Goal: Transaction & Acquisition: Book appointment/travel/reservation

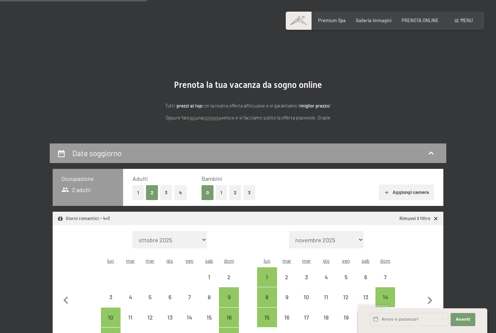
select select "[DATE]"
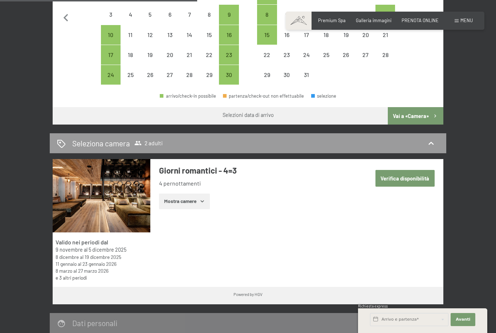
scroll to position [284, 0]
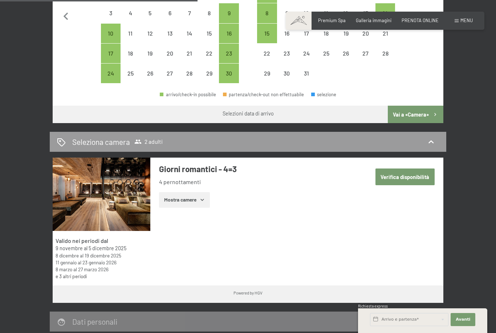
click at [418, 169] on button "Verifica disponibilità" at bounding box center [404, 176] width 59 height 17
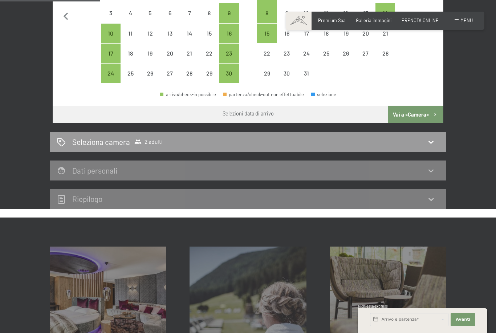
scroll to position [143, 0]
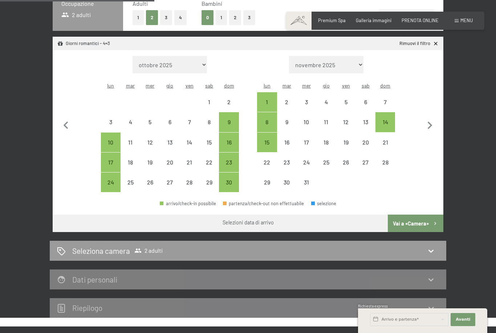
click at [422, 214] on button "Vai a «Camera»" at bounding box center [416, 222] width 56 height 17
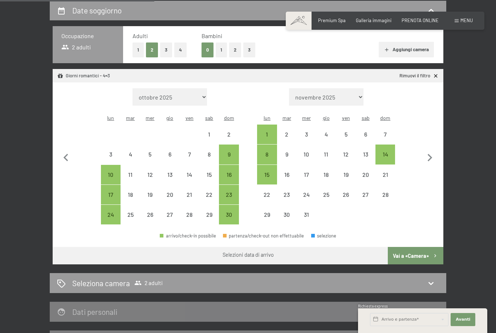
select select "[DATE]"
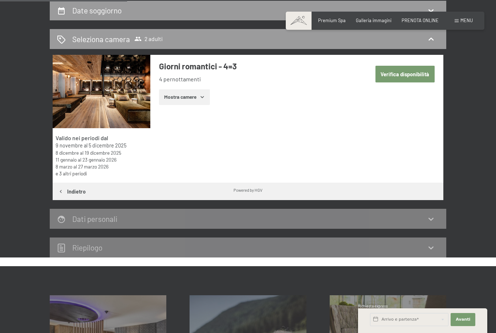
click at [56, 172] on link "e 3 altri periodi" at bounding box center [71, 173] width 31 height 6
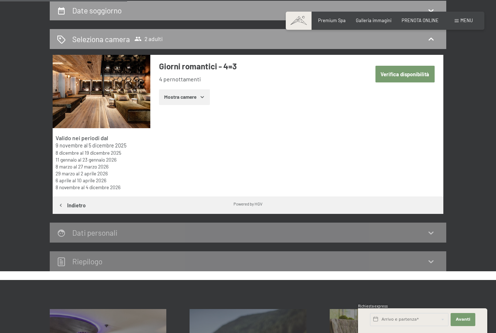
click at [410, 79] on button "Verifica disponibilità" at bounding box center [404, 74] width 59 height 17
select select "[DATE]"
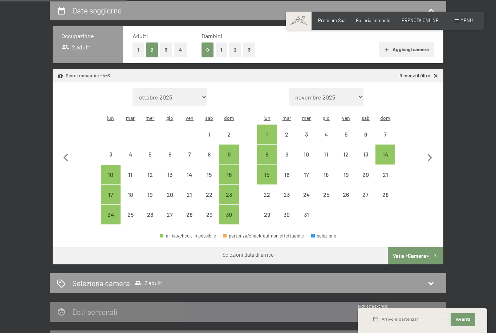
click at [432, 154] on icon "button" at bounding box center [429, 157] width 15 height 15
select select "[DATE]"
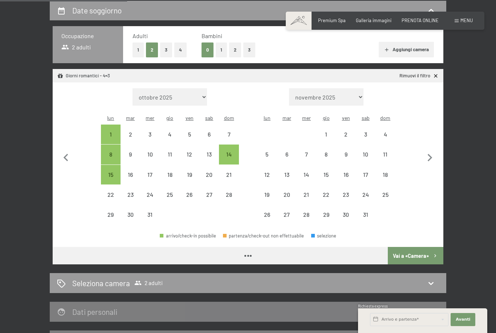
select select "[DATE]"
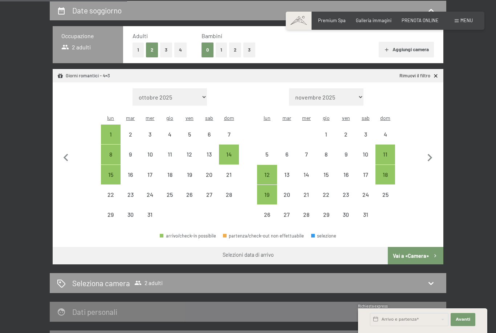
click at [430, 154] on icon "button" at bounding box center [430, 158] width 5 height 8
select select "[DATE]"
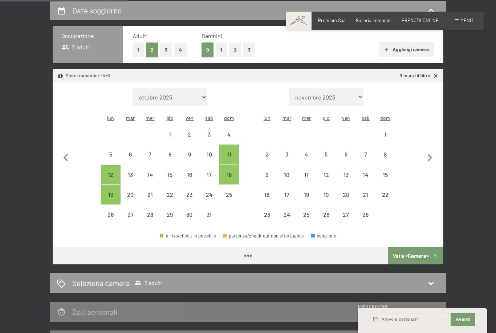
select select "[DATE]"
click at [430, 154] on icon "button" at bounding box center [430, 158] width 5 height 8
select select "[DATE]"
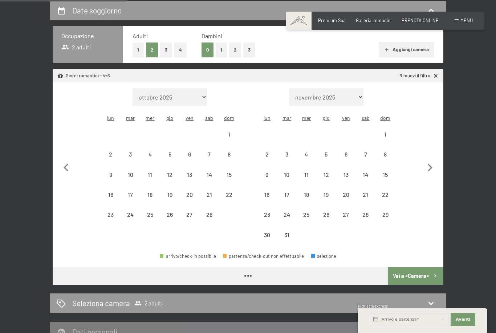
select select "[DATE]"
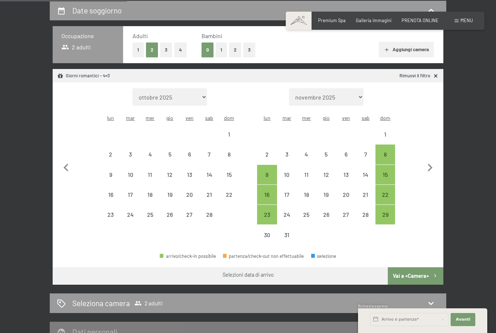
click at [431, 160] on icon "button" at bounding box center [429, 167] width 15 height 15
select select "[DATE]"
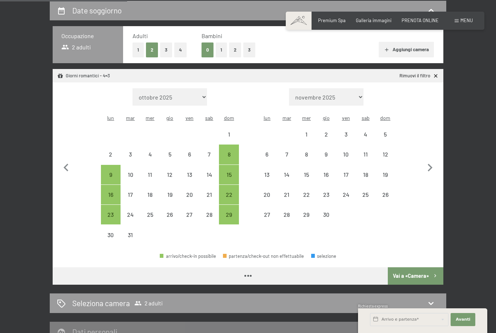
select select "[DATE]"
click at [430, 162] on icon "button" at bounding box center [429, 167] width 15 height 15
select select "[DATE]"
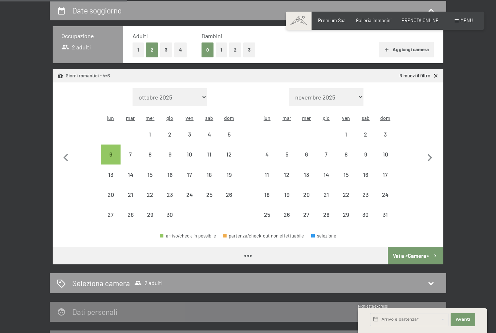
select select "[DATE]"
click at [429, 155] on icon "button" at bounding box center [430, 158] width 5 height 8
select select "[DATE]"
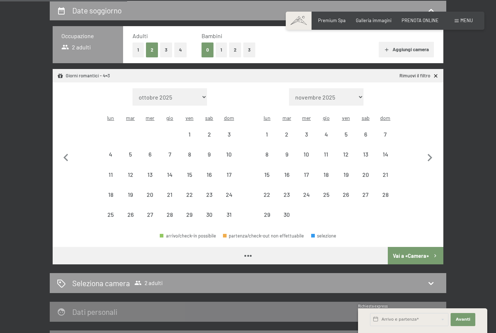
select select "[DATE]"
click at [432, 153] on icon "button" at bounding box center [429, 157] width 15 height 15
select select "[DATE]"
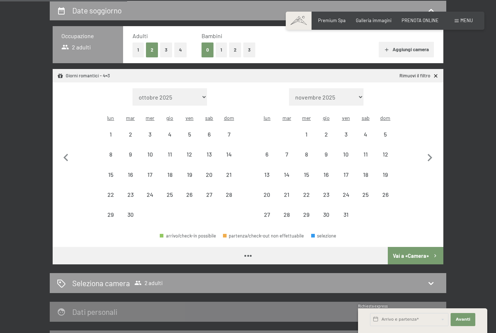
select select "[DATE]"
click at [431, 154] on icon "button" at bounding box center [429, 157] width 15 height 15
select select "[DATE]"
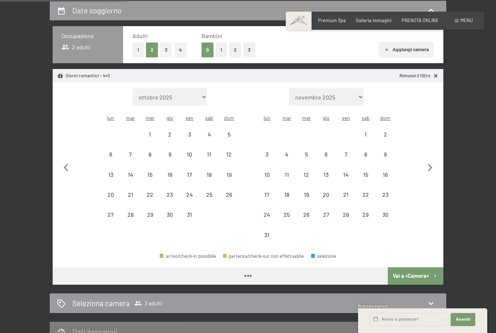
select select "[DATE]"
click at [433, 160] on icon "button" at bounding box center [429, 167] width 15 height 15
select select "[DATE]"
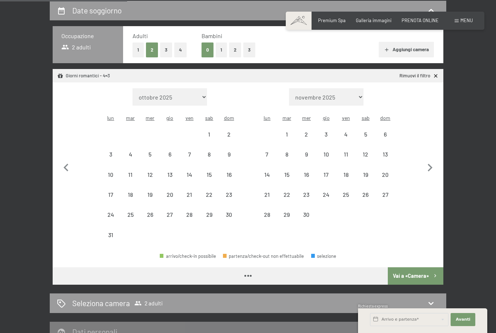
select select "[DATE]"
click at [433, 162] on icon "button" at bounding box center [429, 167] width 15 height 15
select select "[DATE]"
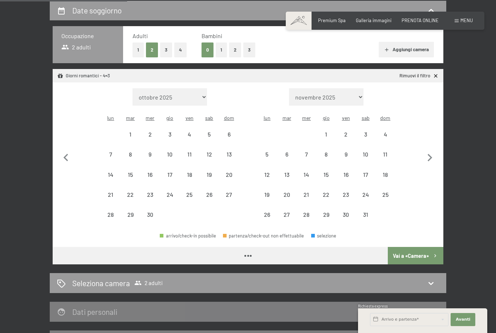
select select "[DATE]"
click at [431, 154] on icon "button" at bounding box center [430, 158] width 5 height 8
select select "[DATE]"
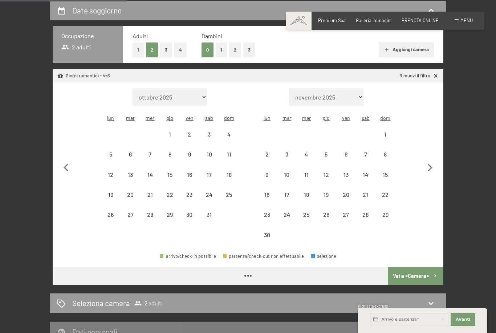
select select "[DATE]"
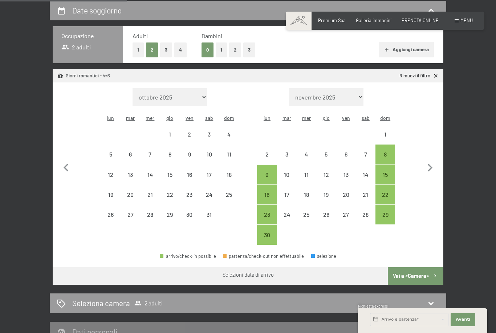
click at [385, 151] on div "8" at bounding box center [385, 160] width 18 height 18
select select "[DATE]"
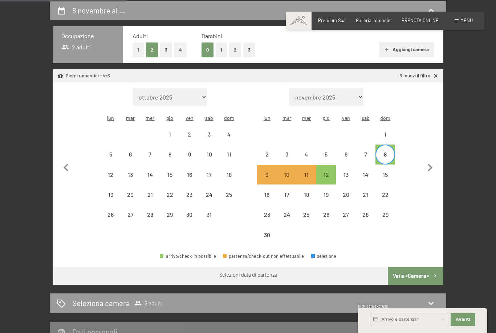
click at [330, 172] on div "12" at bounding box center [326, 181] width 18 height 18
select select "[DATE]"
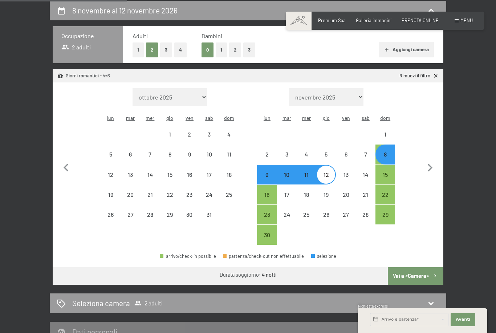
select select "[DATE]"
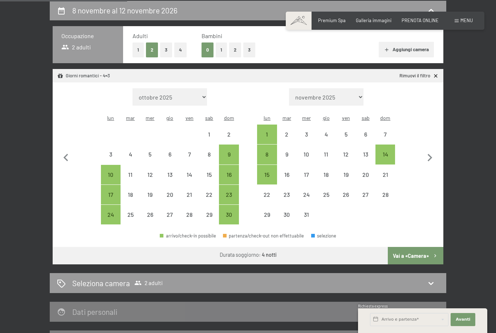
click at [420, 249] on button "Vai a «Camera»" at bounding box center [416, 255] width 56 height 17
select select "[DATE]"
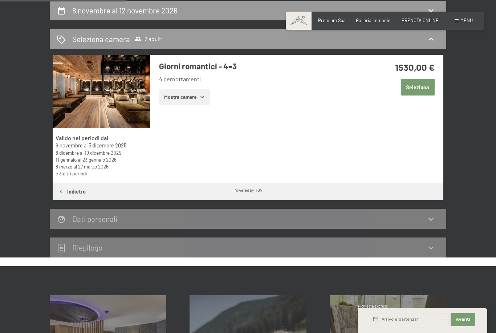
click at [428, 87] on button "Seleziona" at bounding box center [418, 87] width 34 height 17
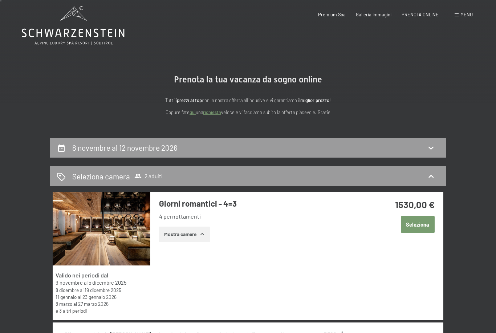
scroll to position [0, 0]
